Goal: Transaction & Acquisition: Purchase product/service

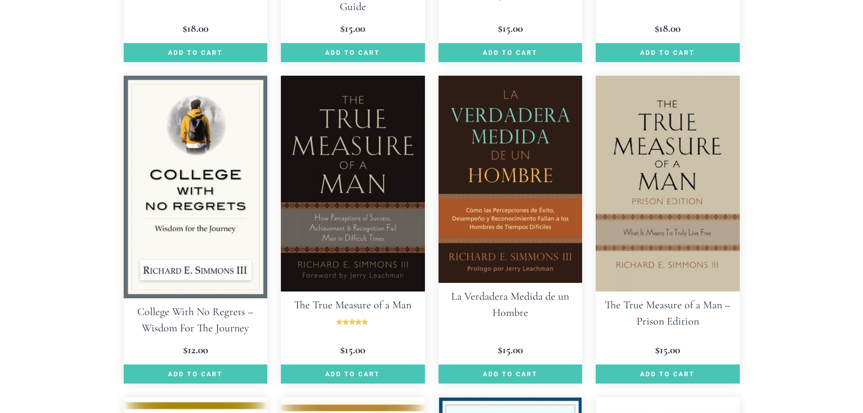
scroll to position [559, 0]
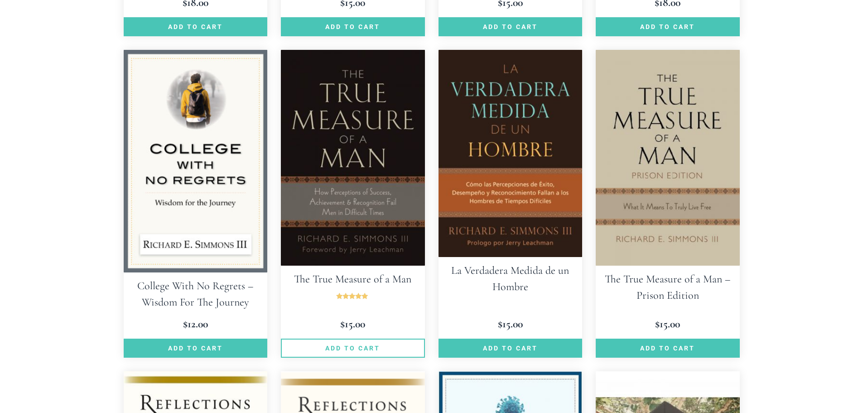
click at [355, 350] on link "Add to cart" at bounding box center [353, 347] width 144 height 19
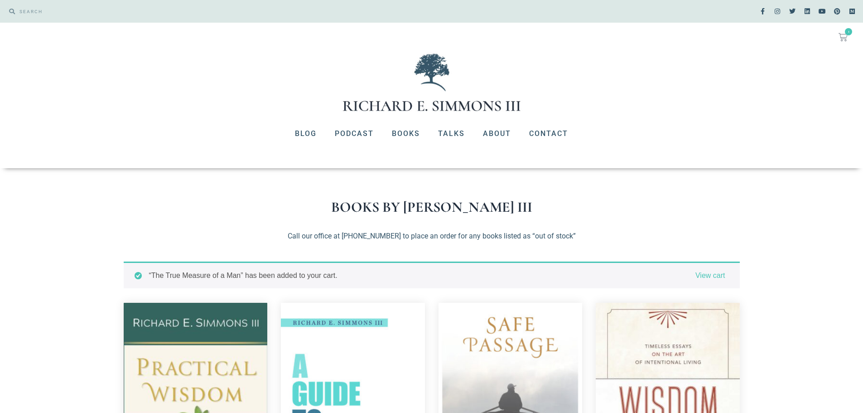
click at [845, 35] on icon at bounding box center [842, 37] width 9 height 9
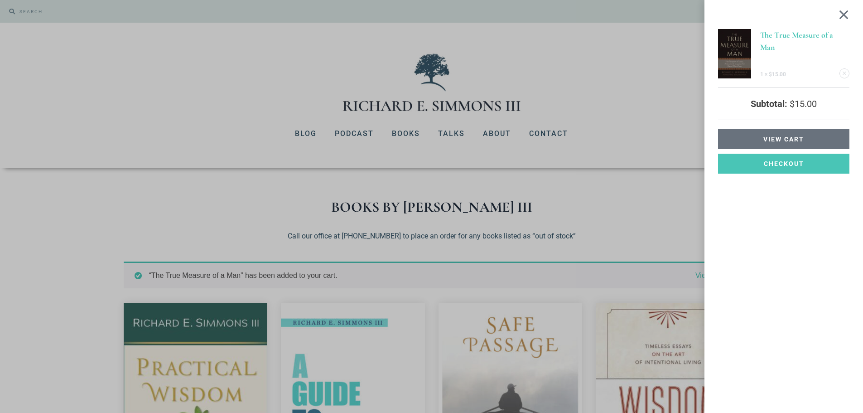
click at [777, 141] on span "View cart" at bounding box center [783, 139] width 41 height 6
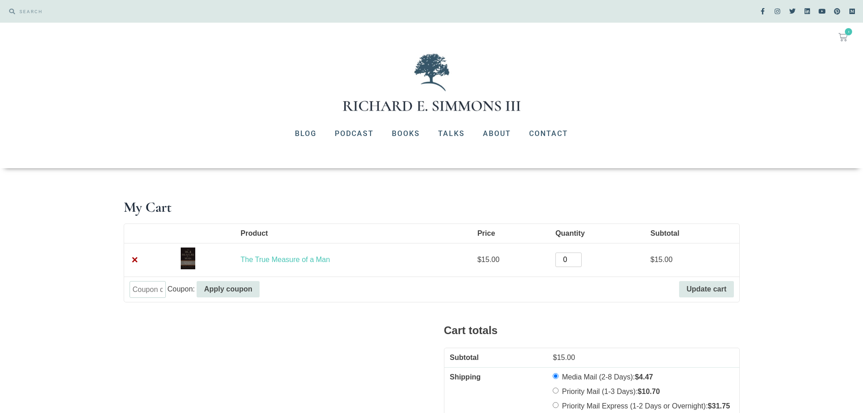
click at [576, 260] on input "0" at bounding box center [568, 259] width 26 height 14
click at [577, 255] on input "1" at bounding box center [568, 259] width 26 height 14
click at [577, 255] on input "2" at bounding box center [568, 259] width 26 height 14
click at [577, 255] on input "3" at bounding box center [568, 259] width 26 height 14
click at [577, 255] on input "4" at bounding box center [568, 259] width 26 height 14
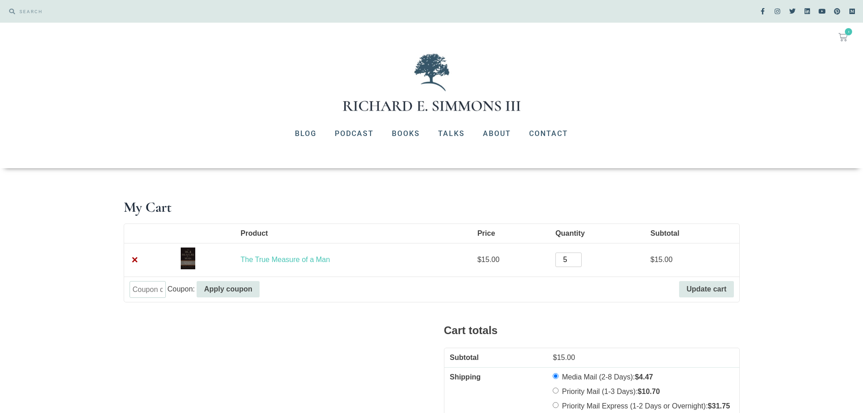
click at [577, 255] on input "5" at bounding box center [568, 259] width 26 height 14
click at [577, 255] on input "6" at bounding box center [568, 259] width 26 height 14
click at [577, 255] on input "7" at bounding box center [568, 259] width 26 height 14
click at [577, 255] on input "8" at bounding box center [568, 259] width 26 height 14
click at [577, 255] on input "9" at bounding box center [568, 259] width 26 height 14
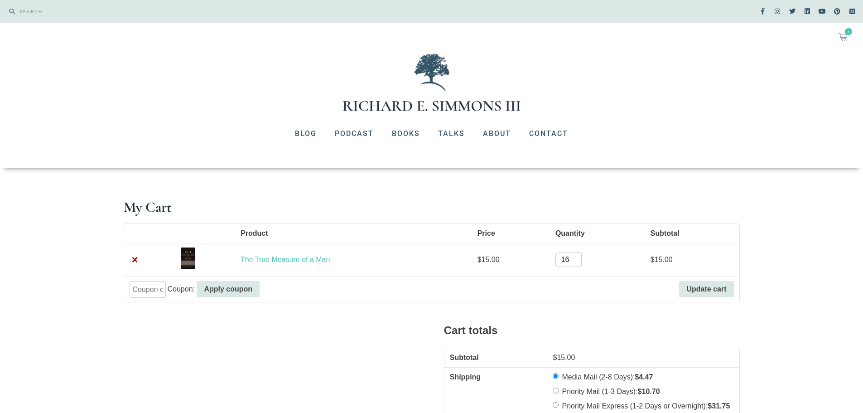
click at [577, 255] on input "16" at bounding box center [568, 259] width 26 height 14
click at [577, 255] on input "17" at bounding box center [568, 259] width 26 height 14
click at [577, 255] on input "18" at bounding box center [568, 259] width 26 height 14
click at [577, 255] on input "19" at bounding box center [568, 259] width 26 height 14
click at [577, 255] on input "20" at bounding box center [568, 259] width 26 height 14
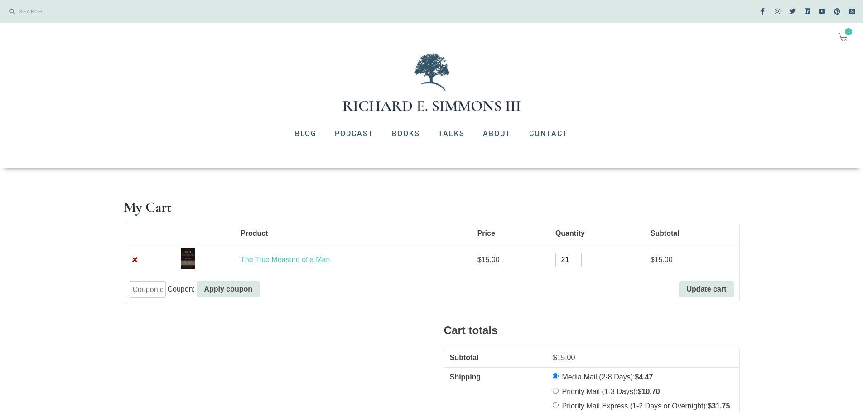
click at [577, 255] on input "21" at bounding box center [568, 259] width 26 height 14
click at [577, 255] on input "22" at bounding box center [568, 259] width 26 height 14
click at [577, 255] on input "23" at bounding box center [568, 259] width 26 height 14
click at [577, 255] on input "24" at bounding box center [568, 259] width 26 height 14
click at [577, 255] on input "25" at bounding box center [568, 259] width 26 height 14
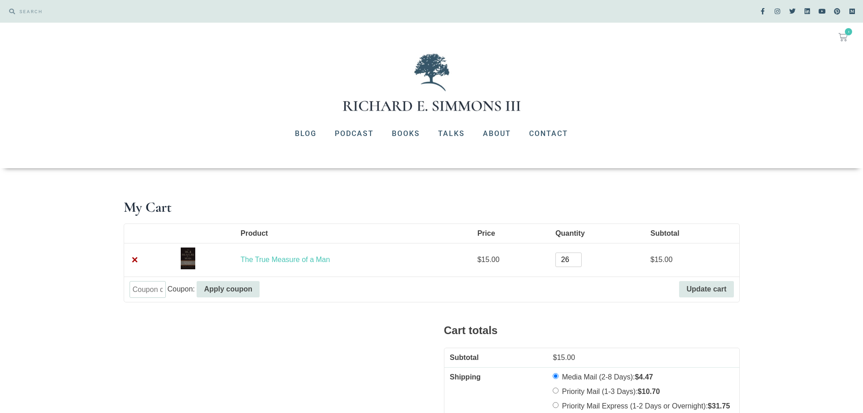
click at [577, 255] on input "26" at bounding box center [568, 259] width 26 height 14
click at [577, 255] on input "27" at bounding box center [568, 259] width 26 height 14
click at [577, 255] on input "28" at bounding box center [568, 259] width 26 height 14
click at [577, 255] on input "29" at bounding box center [568, 259] width 26 height 14
type input "30"
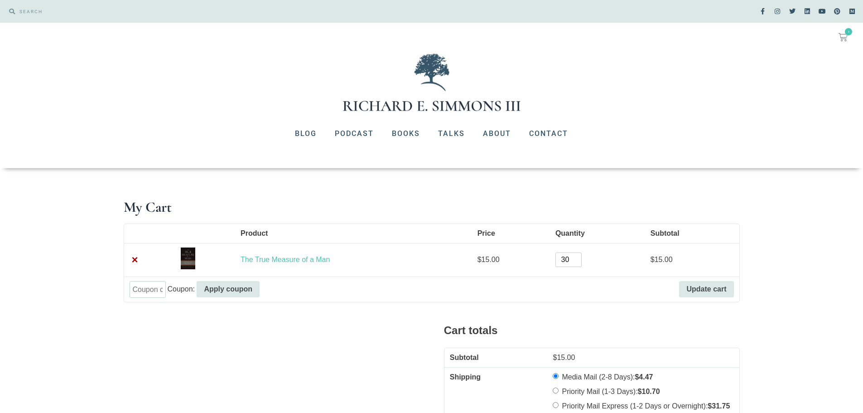
click at [577, 255] on input "30" at bounding box center [568, 259] width 26 height 14
click at [709, 289] on button "Update cart" at bounding box center [706, 289] width 54 height 16
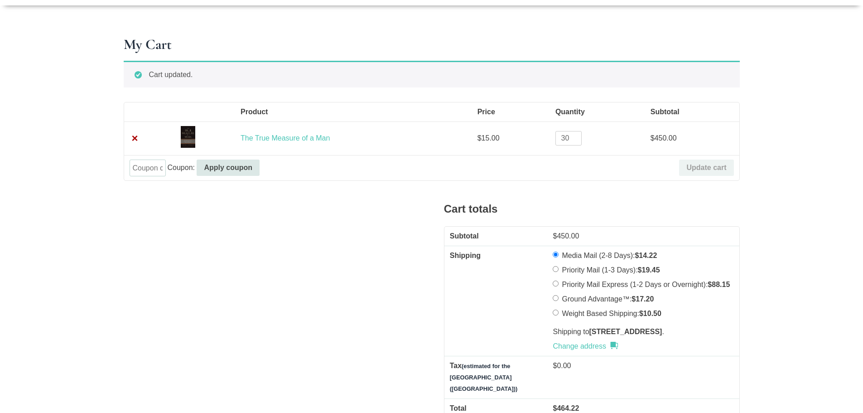
scroll to position [178, 0]
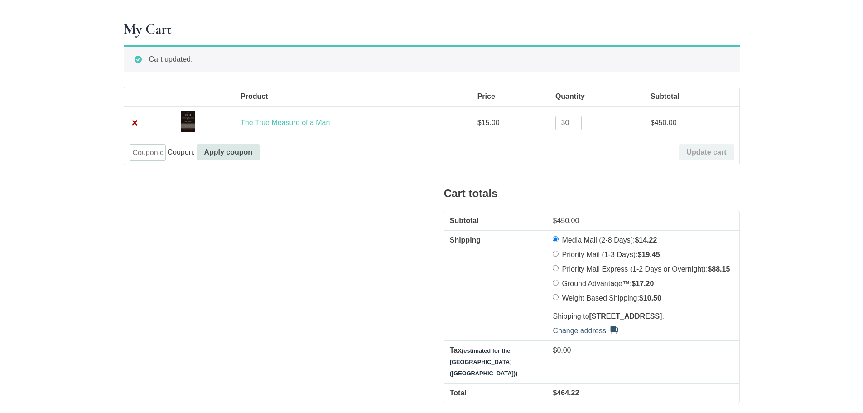
click at [590, 336] on link "Change address" at bounding box center [585, 330] width 65 height 11
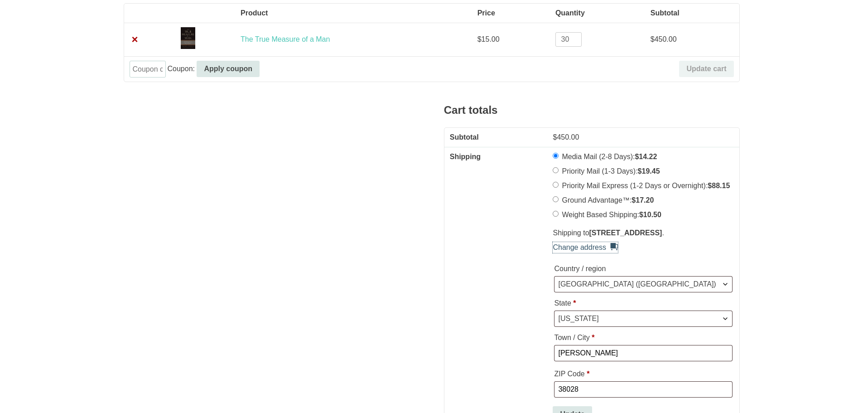
scroll to position [283, 0]
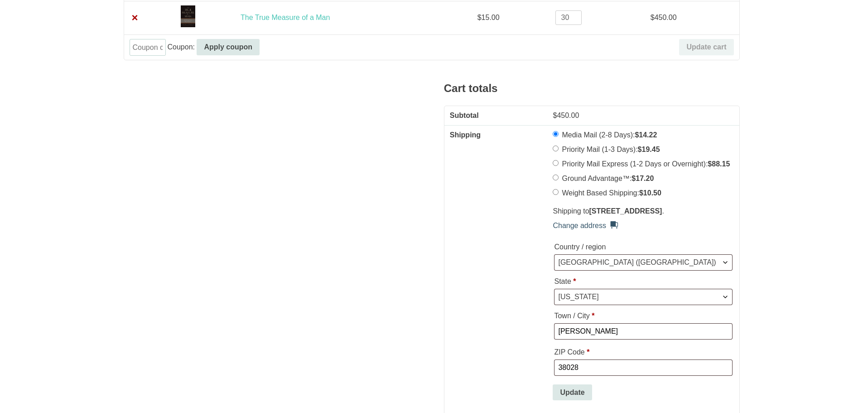
click at [591, 231] on link "Change address" at bounding box center [585, 225] width 65 height 11
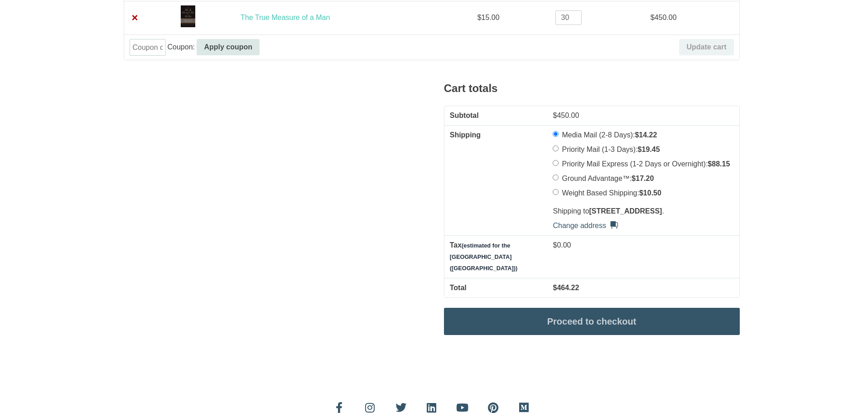
click at [591, 231] on link "Change address" at bounding box center [585, 225] width 65 height 11
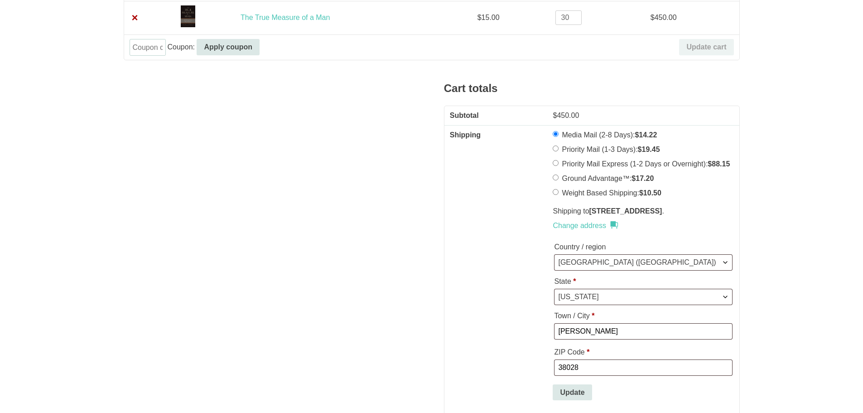
click at [577, 217] on p "Shipping to 162 Monterey Oaks Cove, Eads, TN 38028 ." at bounding box center [643, 211] width 181 height 11
click at [585, 231] on link "Change address" at bounding box center [585, 225] width 65 height 11
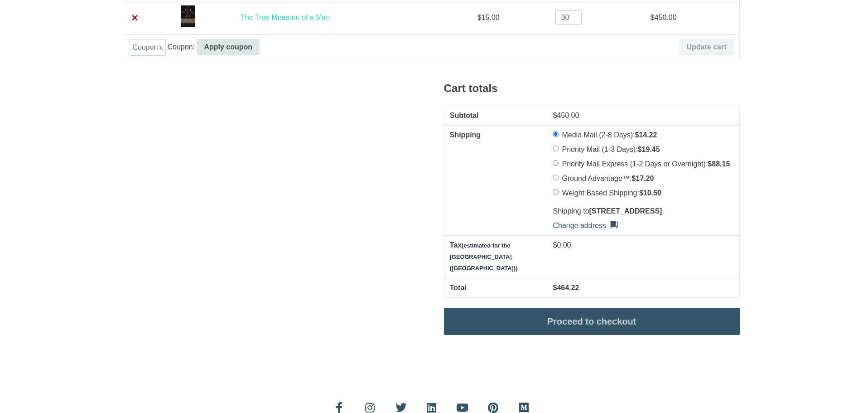
click at [585, 231] on link "Change address" at bounding box center [585, 225] width 65 height 11
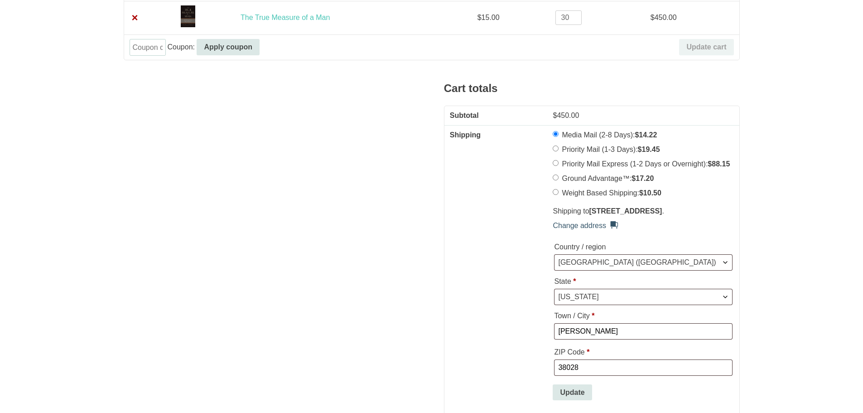
click at [571, 231] on link "Change address" at bounding box center [585, 225] width 65 height 11
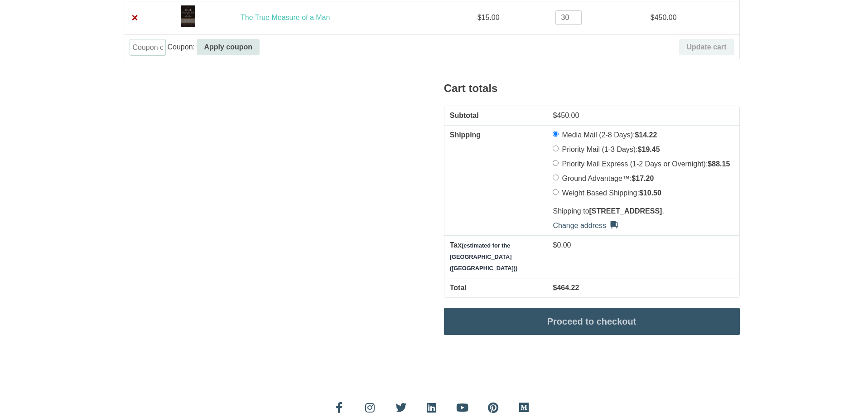
click at [571, 231] on link "Change address" at bounding box center [585, 225] width 65 height 11
select select "TN"
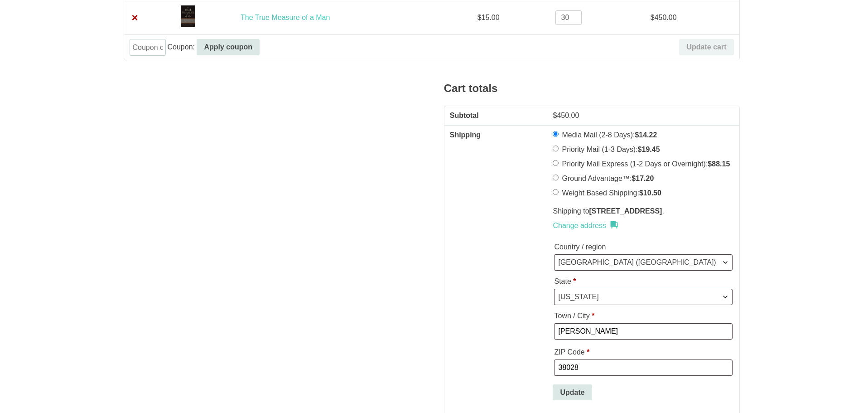
click at [576, 217] on p "Shipping to 162 Monterey Oaks Cove, Eads, TN 38028 ." at bounding box center [643, 211] width 181 height 11
click at [589, 215] on strong "[STREET_ADDRESS]" at bounding box center [625, 211] width 73 height 8
click at [598, 339] on input "[PERSON_NAME]" at bounding box center [643, 331] width 178 height 16
type input "E"
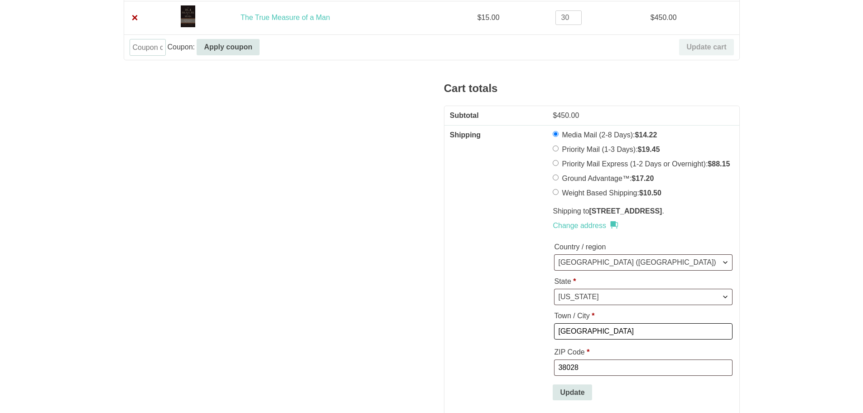
type input "[GEOGRAPHIC_DATA]"
click at [587, 376] on input "38028" at bounding box center [643, 367] width 178 height 16
type input "38120"
click at [786, 283] on section "My Cart Cart updated. Product Price Quantity Subtotal × The True Measure of a M…" at bounding box center [431, 224] width 863 height 678
click at [575, 231] on link "Change address" at bounding box center [585, 225] width 65 height 11
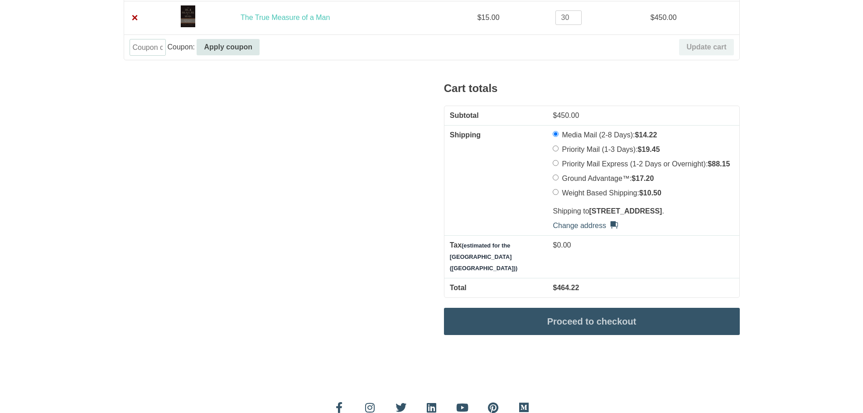
click at [575, 231] on link "Change address" at bounding box center [585, 225] width 65 height 11
select select "TN"
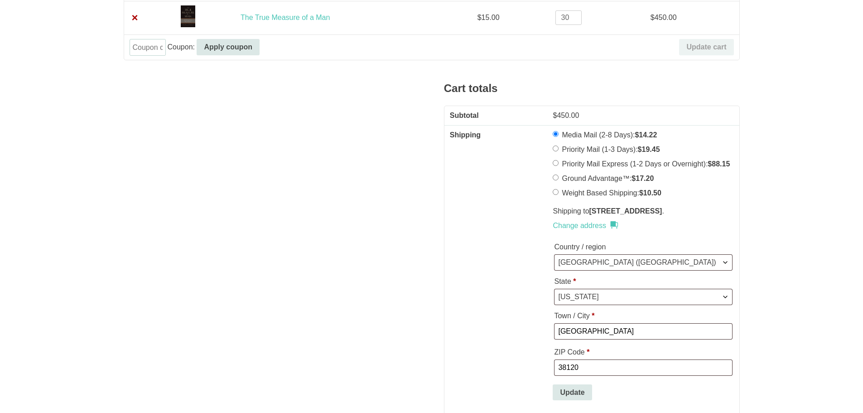
click at [601, 212] on strong "[STREET_ADDRESS]" at bounding box center [625, 211] width 73 height 8
drag, startPoint x: 594, startPoint y: 212, endPoint x: 715, endPoint y: 217, distance: 121.1
click at [715, 217] on p "Shipping to 162 Monterey Oaks Cove, Eads, TN 38028 ." at bounding box center [643, 211] width 181 height 11
drag, startPoint x: 592, startPoint y: 211, endPoint x: 725, endPoint y: 213, distance: 133.2
click at [725, 213] on p "Shipping to 162 Monterey Oaks Cove, Eads, TN 38028 ." at bounding box center [643, 211] width 181 height 11
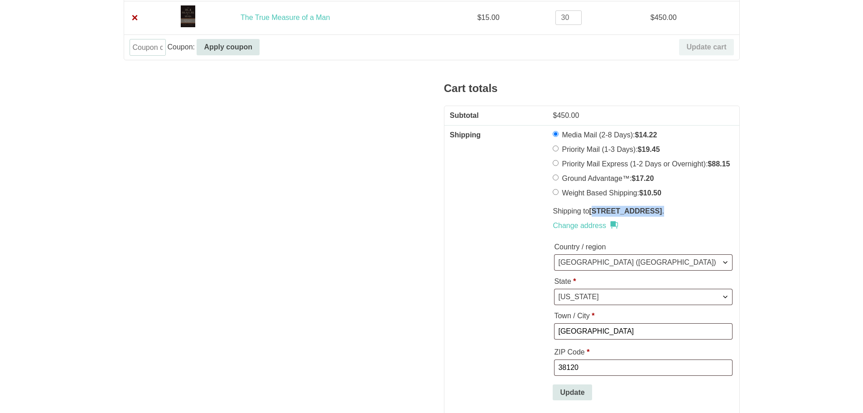
drag, startPoint x: 554, startPoint y: 222, endPoint x: 591, endPoint y: 212, distance: 38.8
click at [591, 212] on strong "[STREET_ADDRESS]" at bounding box center [625, 211] width 73 height 8
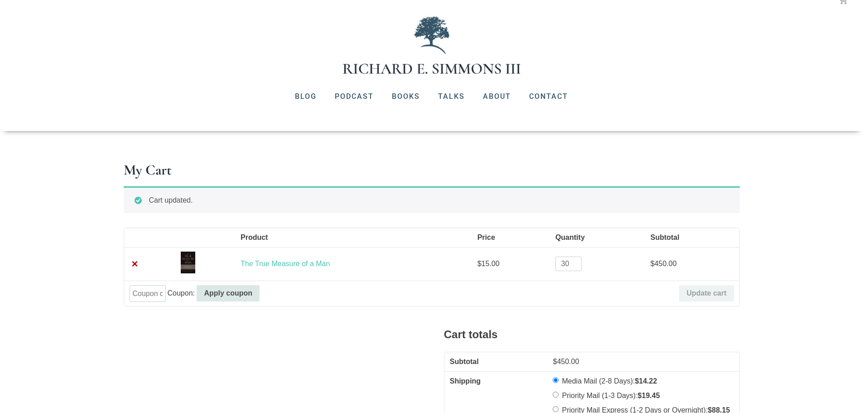
scroll to position [0, 0]
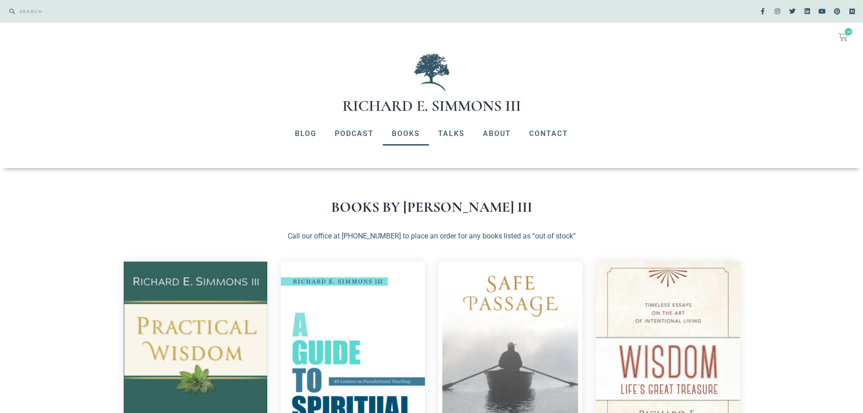
scroll to position [559, 0]
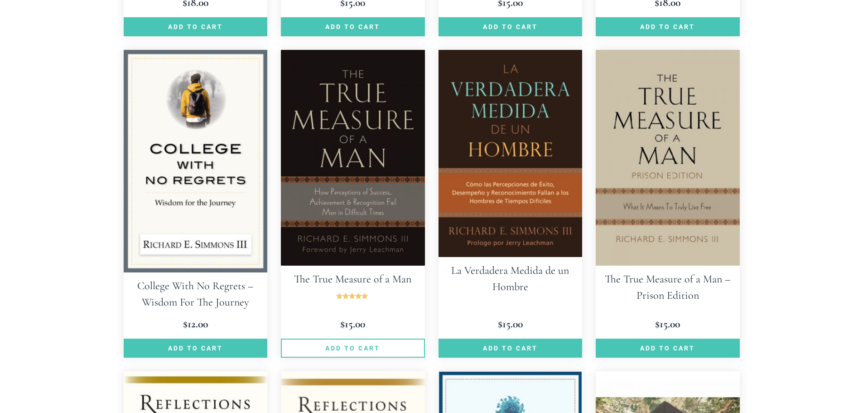
click at [358, 349] on link "Add to cart" at bounding box center [353, 347] width 144 height 19
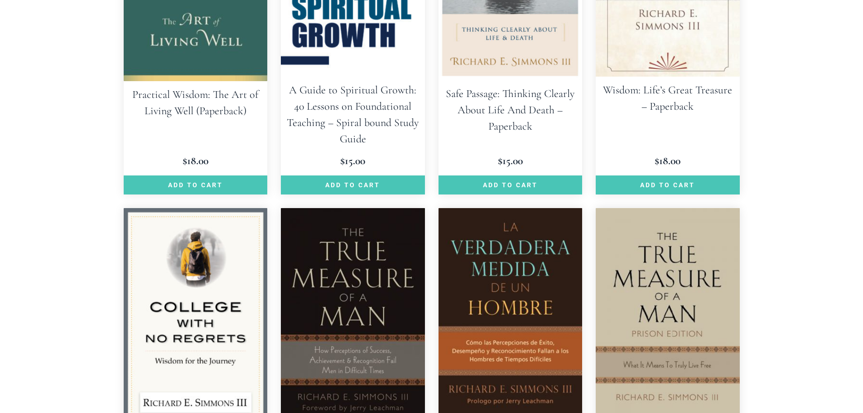
scroll to position [438, 0]
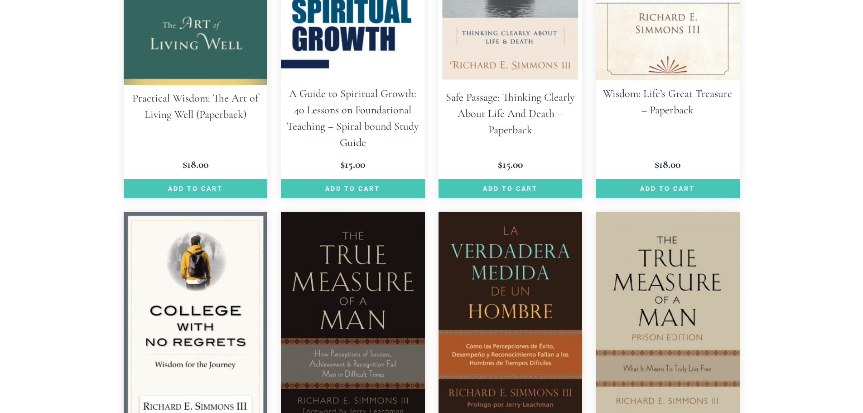
click at [342, 273] on img at bounding box center [353, 320] width 144 height 216
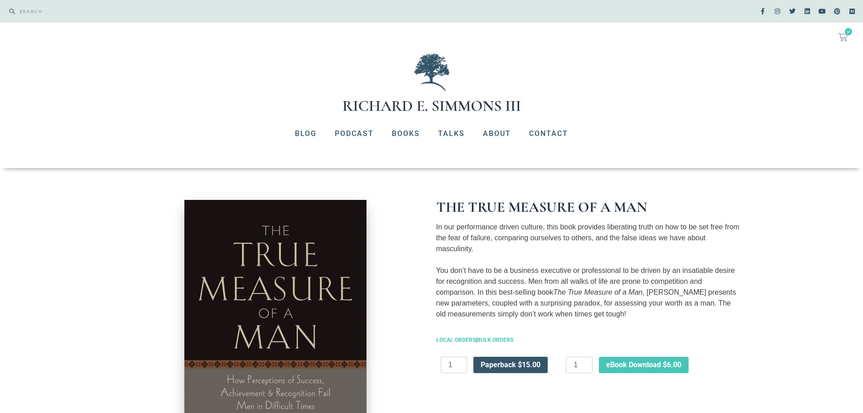
click at [493, 365] on span "Paperback $15.00" at bounding box center [511, 364] width 60 height 7
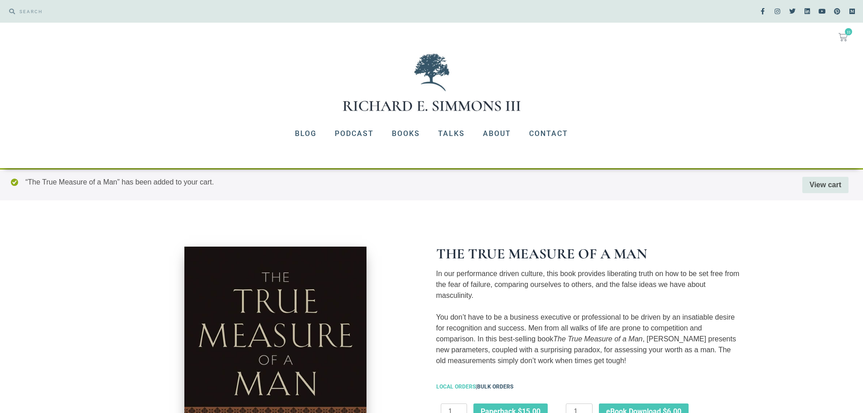
click at [495, 386] on link "BULK ORDERS" at bounding box center [495, 386] width 36 height 6
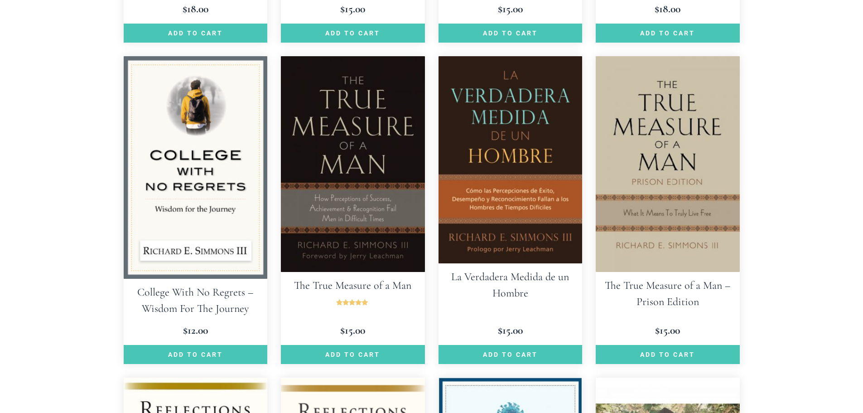
scroll to position [539, 0]
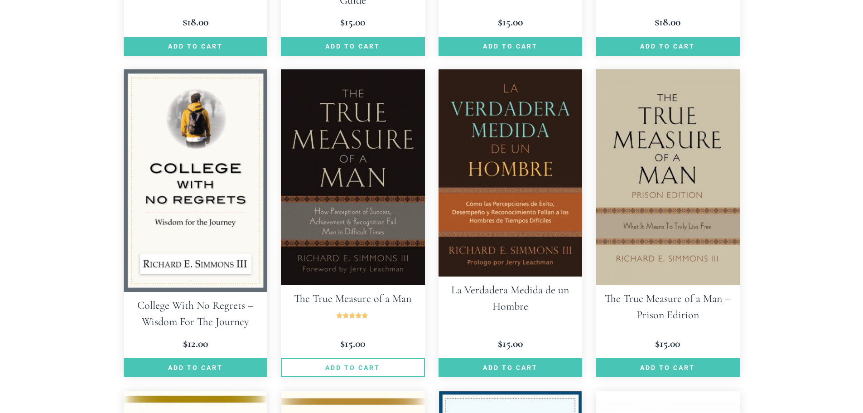
click at [356, 371] on link "Add to cart" at bounding box center [353, 367] width 144 height 19
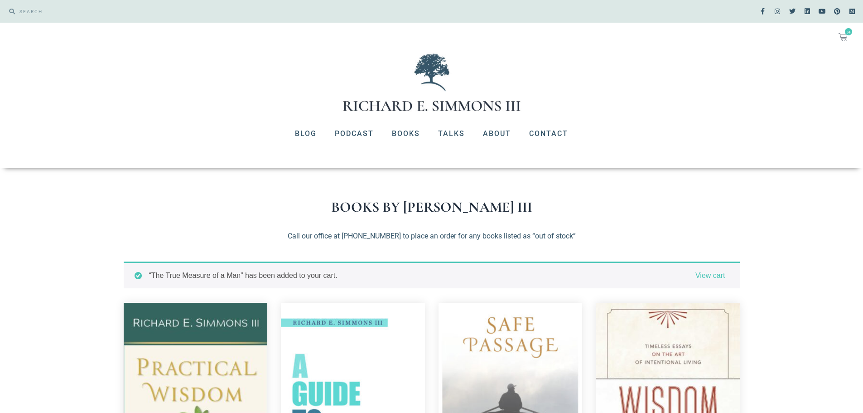
click at [844, 38] on icon at bounding box center [842, 37] width 9 height 9
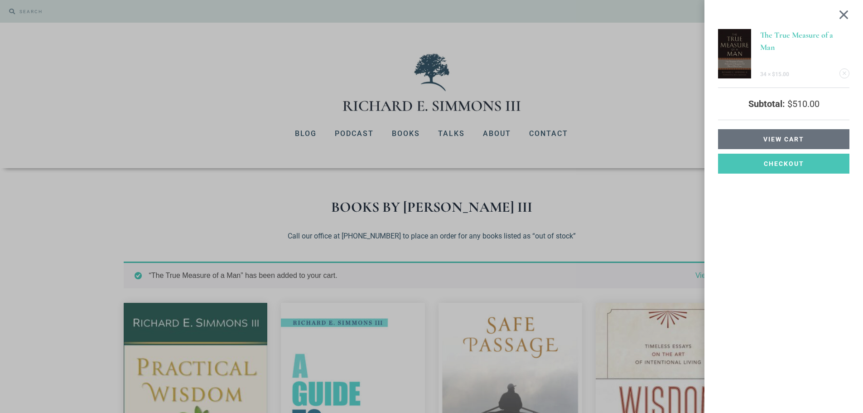
click at [780, 137] on span "View cart" at bounding box center [783, 139] width 41 height 6
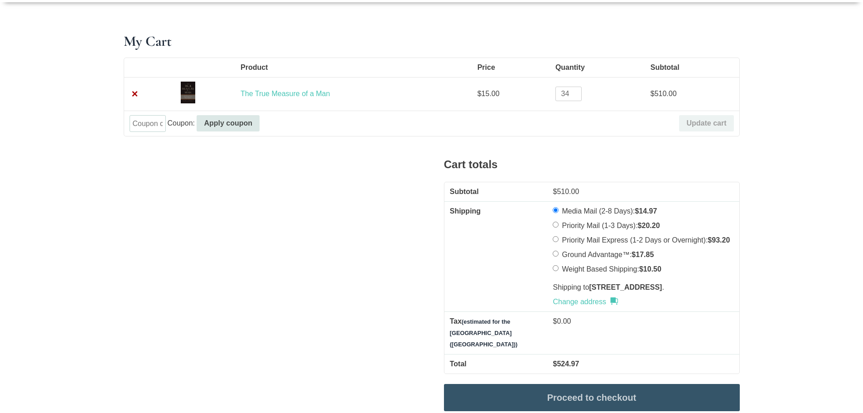
scroll to position [164, 0]
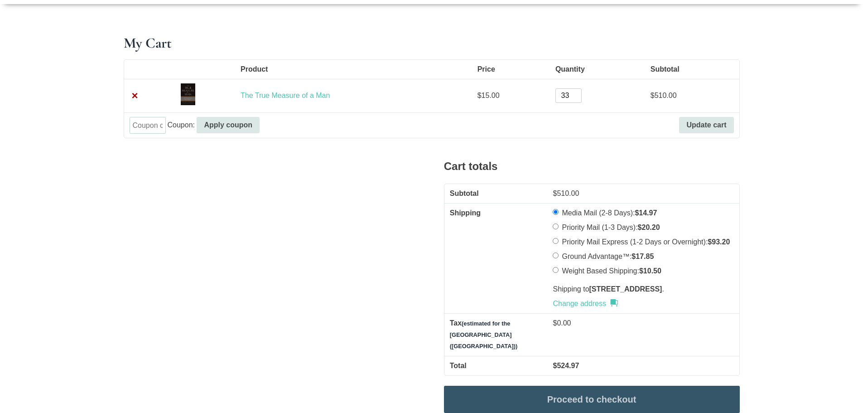
click at [576, 97] on input "33" at bounding box center [568, 95] width 26 height 14
click at [576, 97] on input "32" at bounding box center [568, 95] width 26 height 14
click at [576, 97] on input "31" at bounding box center [568, 95] width 26 height 14
type input "30"
click at [576, 97] on input "30" at bounding box center [568, 95] width 26 height 14
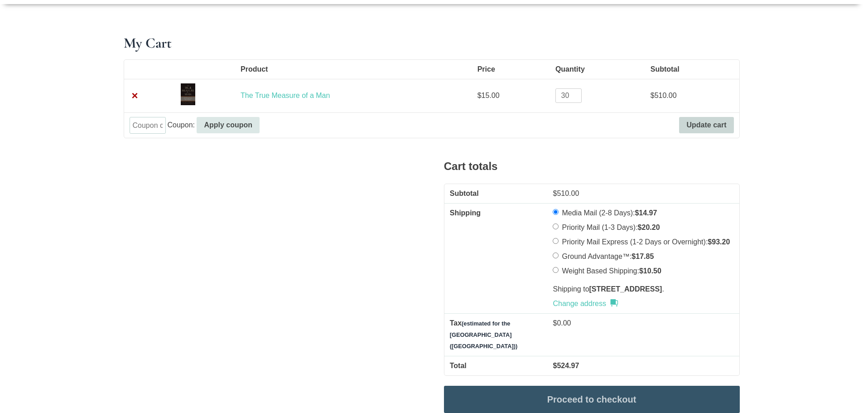
click at [703, 121] on button "Update cart" at bounding box center [706, 125] width 54 height 16
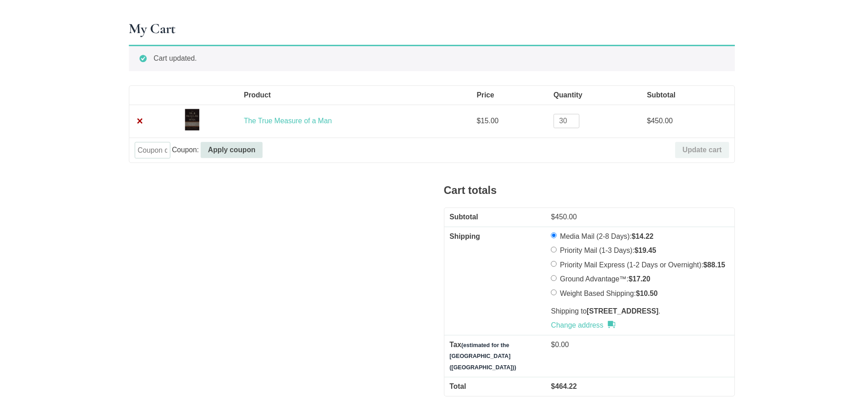
scroll to position [178, 0]
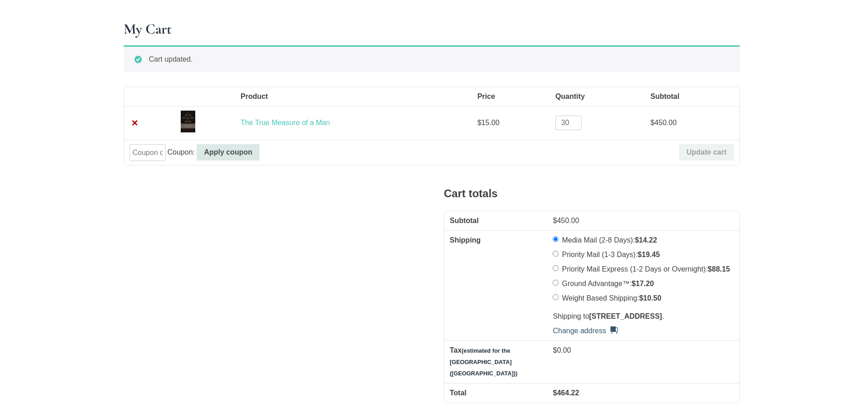
click at [615, 336] on link "Change address" at bounding box center [585, 330] width 65 height 11
select select "TN"
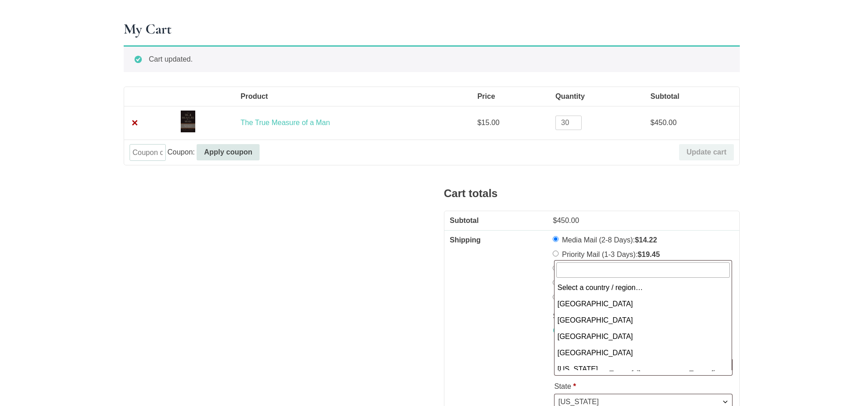
click at [724, 371] on b at bounding box center [725, 367] width 7 height 7
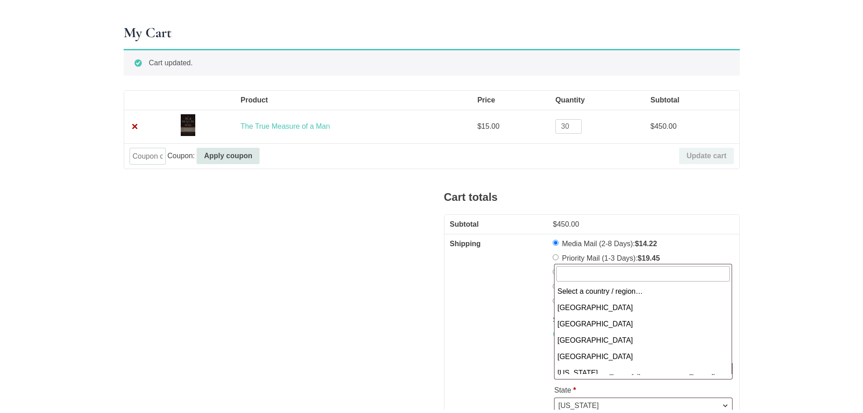
scroll to position [3800, 0]
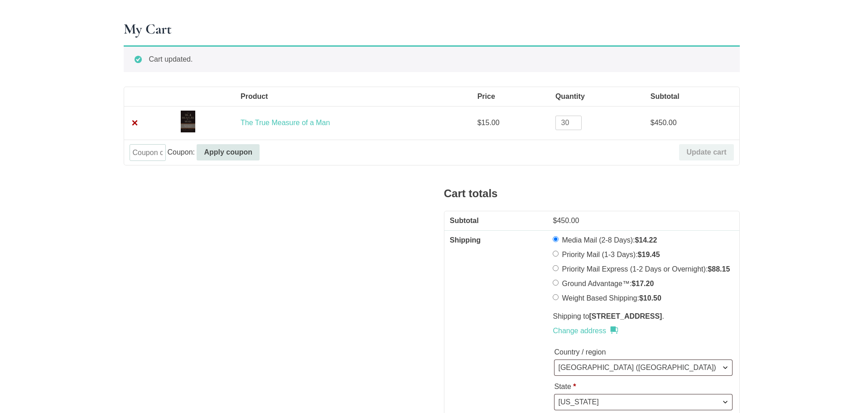
click at [813, 312] on section "My Cart Cart updated. Product Price Quantity Subtotal × The True Measure of a M…" at bounding box center [431, 329] width 863 height 678
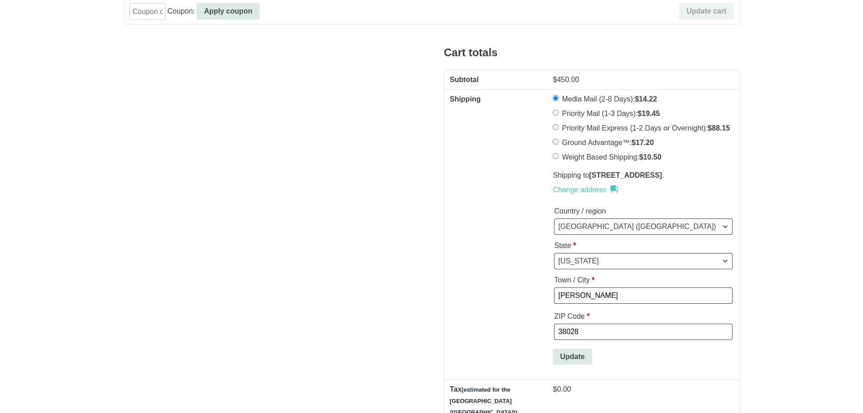
scroll to position [336, 0]
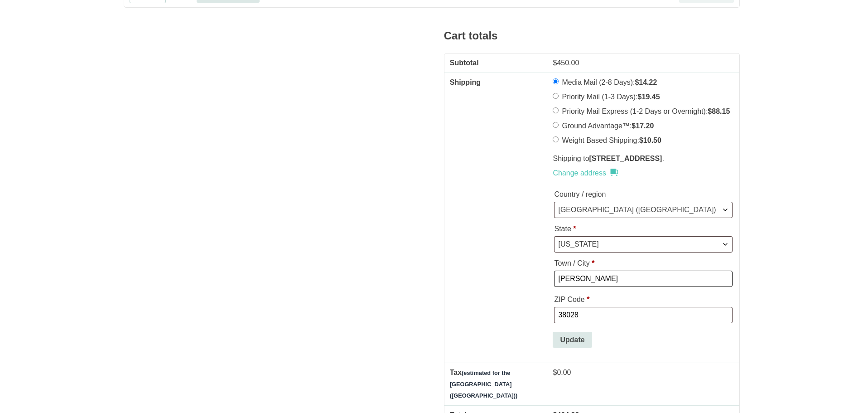
click at [589, 287] on input "Eads" at bounding box center [643, 278] width 178 height 16
type input "E"
type input "Memphis"
click at [586, 323] on input "38028" at bounding box center [643, 315] width 178 height 16
type input "38128"
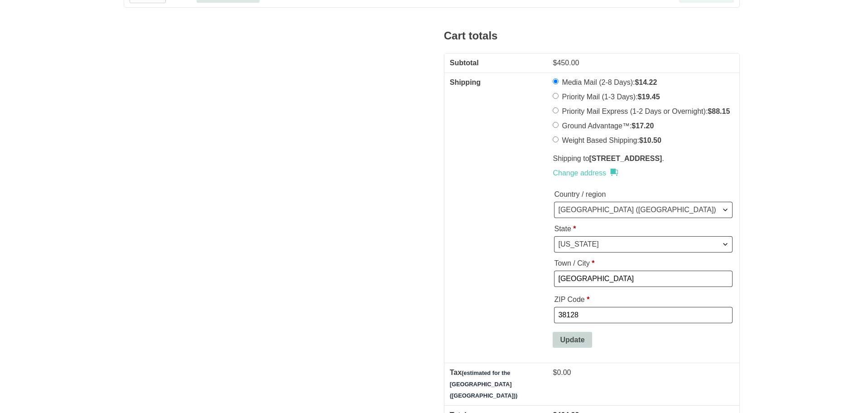
click at [576, 348] on button "Update" at bounding box center [572, 340] width 39 height 16
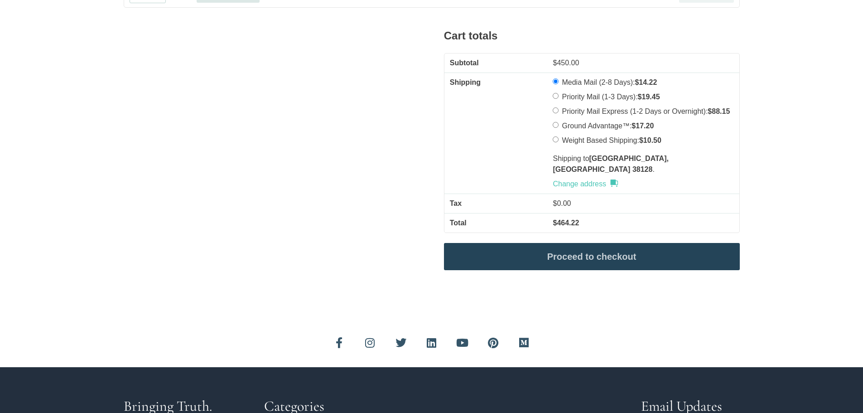
click at [577, 247] on link "Proceed to checkout" at bounding box center [592, 256] width 296 height 27
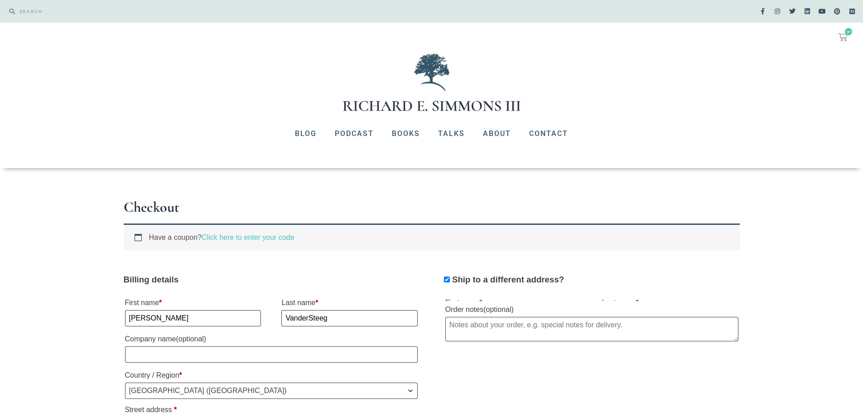
select select "TN"
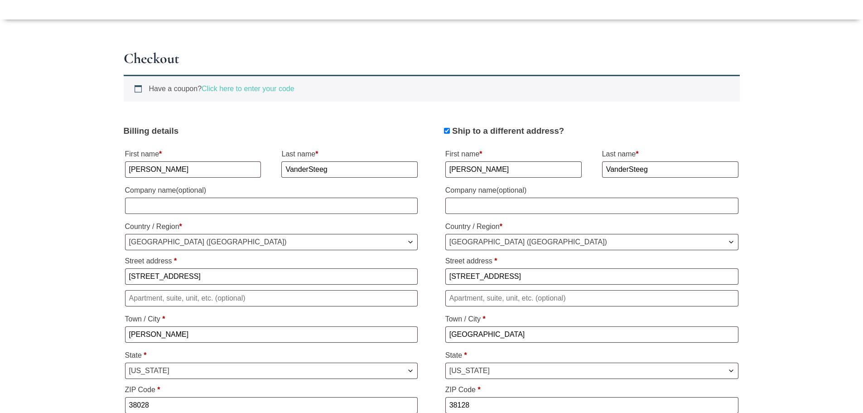
scroll to position [192, 0]
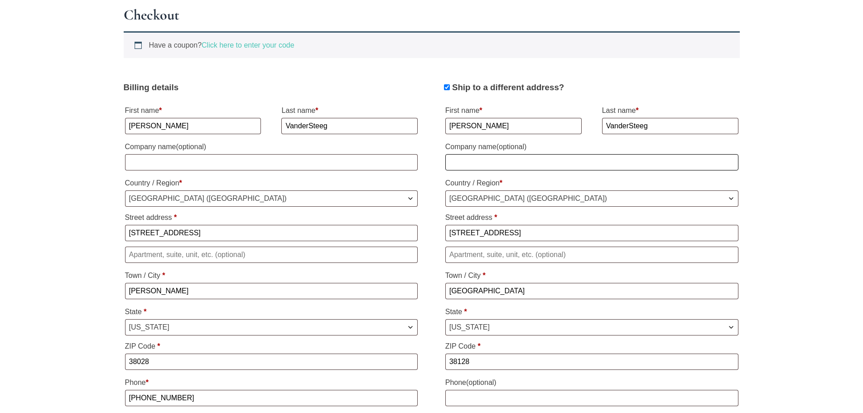
click at [466, 158] on input "Company name (optional)" at bounding box center [591, 162] width 293 height 16
type input "Strategic Financial Partners"
click at [544, 230] on input "162 Monterey Oaks Cove" at bounding box center [591, 233] width 293 height 16
type input "1"
type input "949 South Shady Grove suite 300"
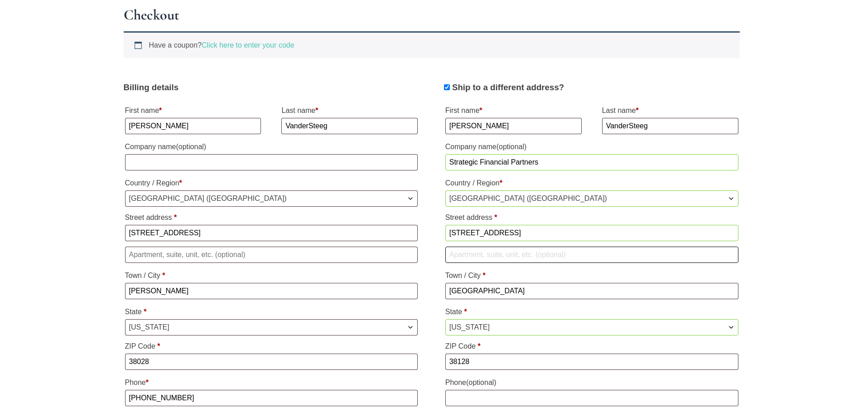
click at [564, 253] on input "Apartment, suite, unit, etc. (optional)" at bounding box center [591, 254] width 293 height 16
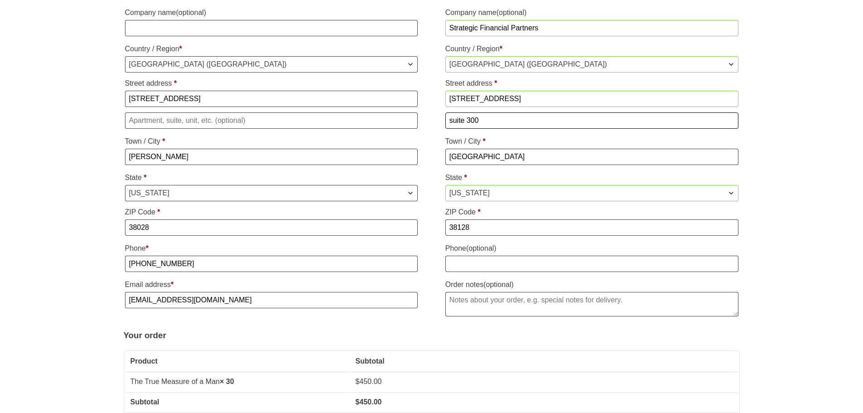
scroll to position [371, 0]
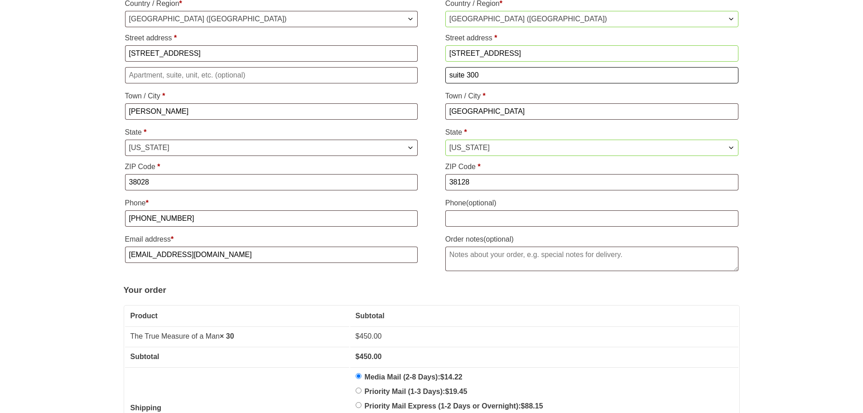
type input "suite 300"
click at [477, 217] on input "Phone (optional)" at bounding box center [591, 218] width 293 height 16
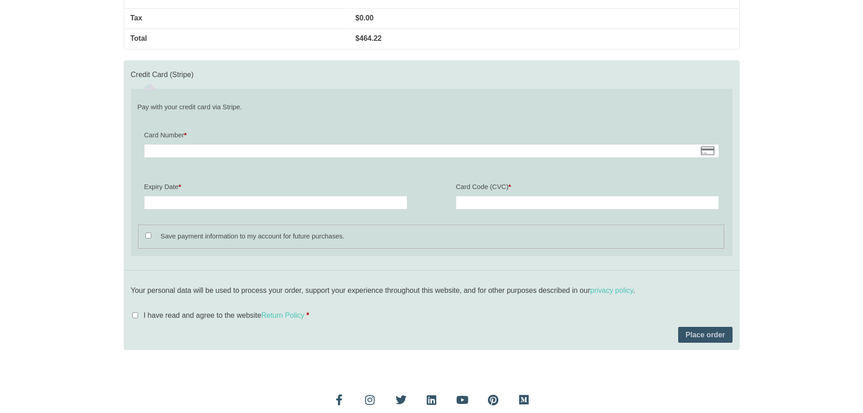
scroll to position [814, 0]
type input "901-550-1372"
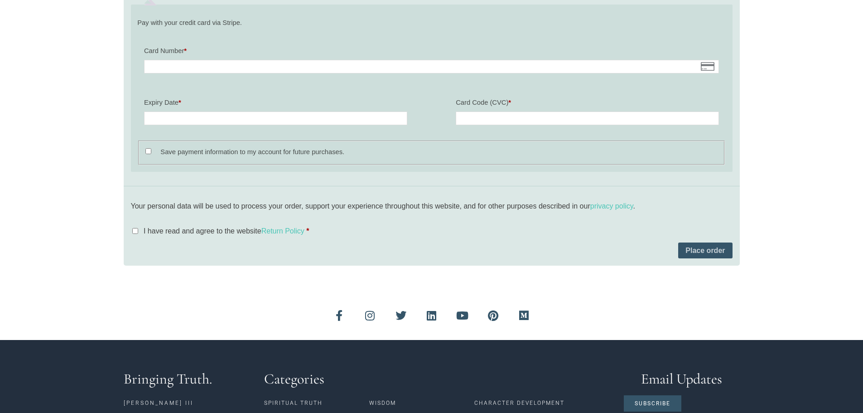
scroll to position [872, 0]
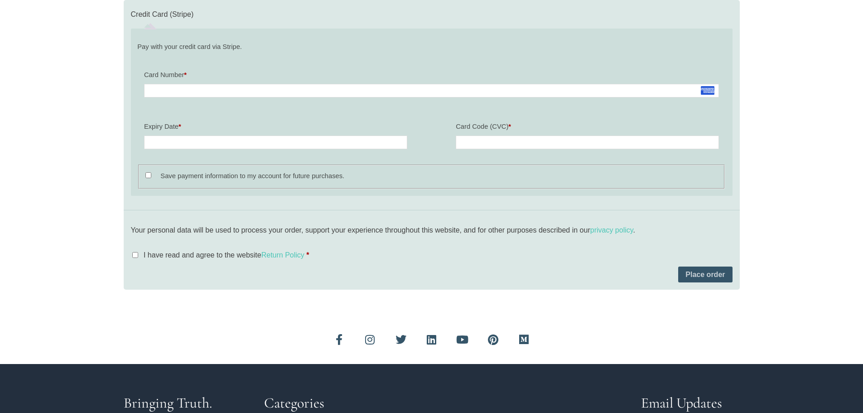
click at [241, 85] on div at bounding box center [431, 91] width 575 height 14
click at [136, 256] on input "I have read and agree to the website Return Policy *" at bounding box center [135, 255] width 6 height 6
checkbox input "true"
click at [707, 275] on button "Place order" at bounding box center [705, 274] width 54 height 16
